Goal: Consume media (video, audio)

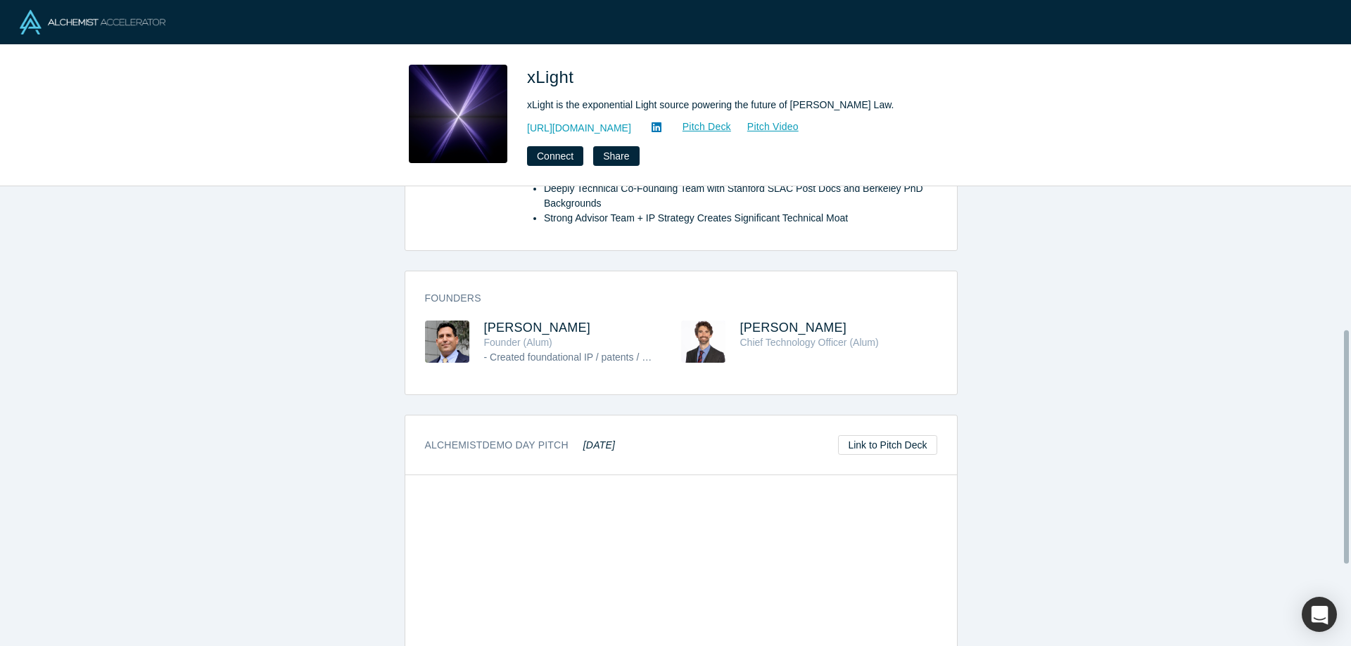
scroll to position [352, 0]
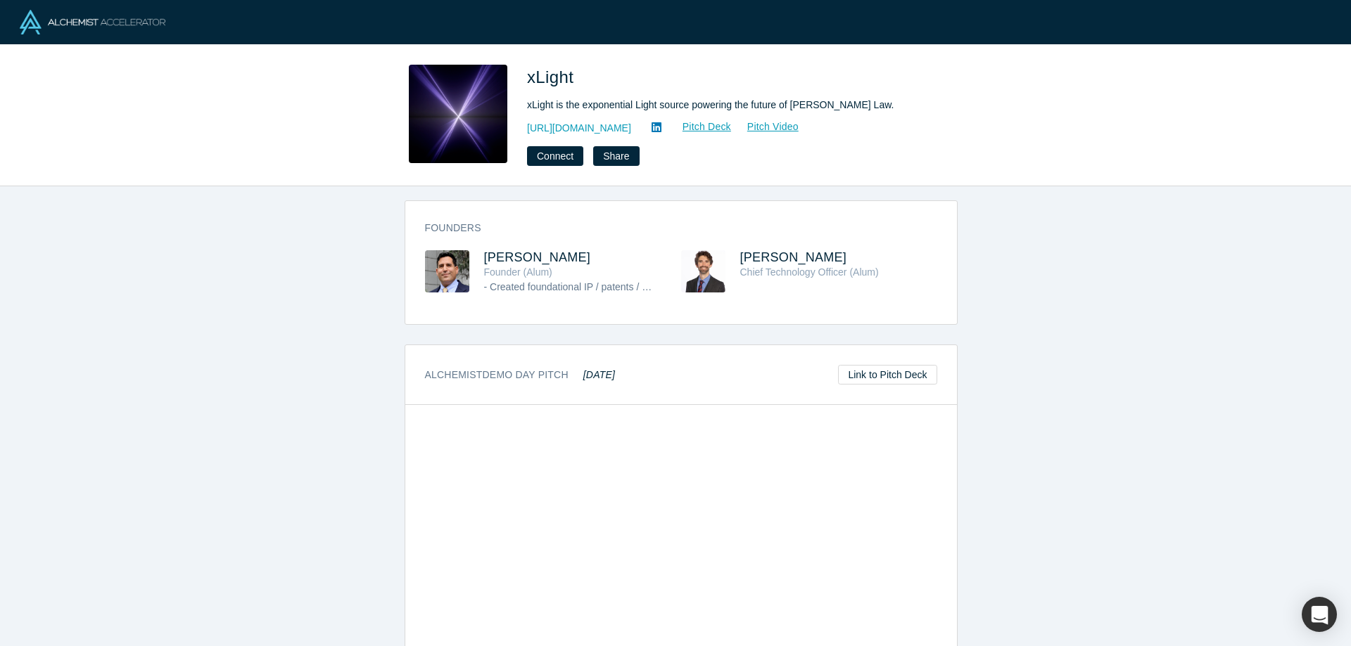
drag, startPoint x: 558, startPoint y: 381, endPoint x: 621, endPoint y: 383, distance: 62.6
click at [621, 383] on div "Alchemist Demo Day Pitch [DATE] Link to Pitch Deck" at bounding box center [680, 375] width 551 height 60
